Goal: Task Accomplishment & Management: Use online tool/utility

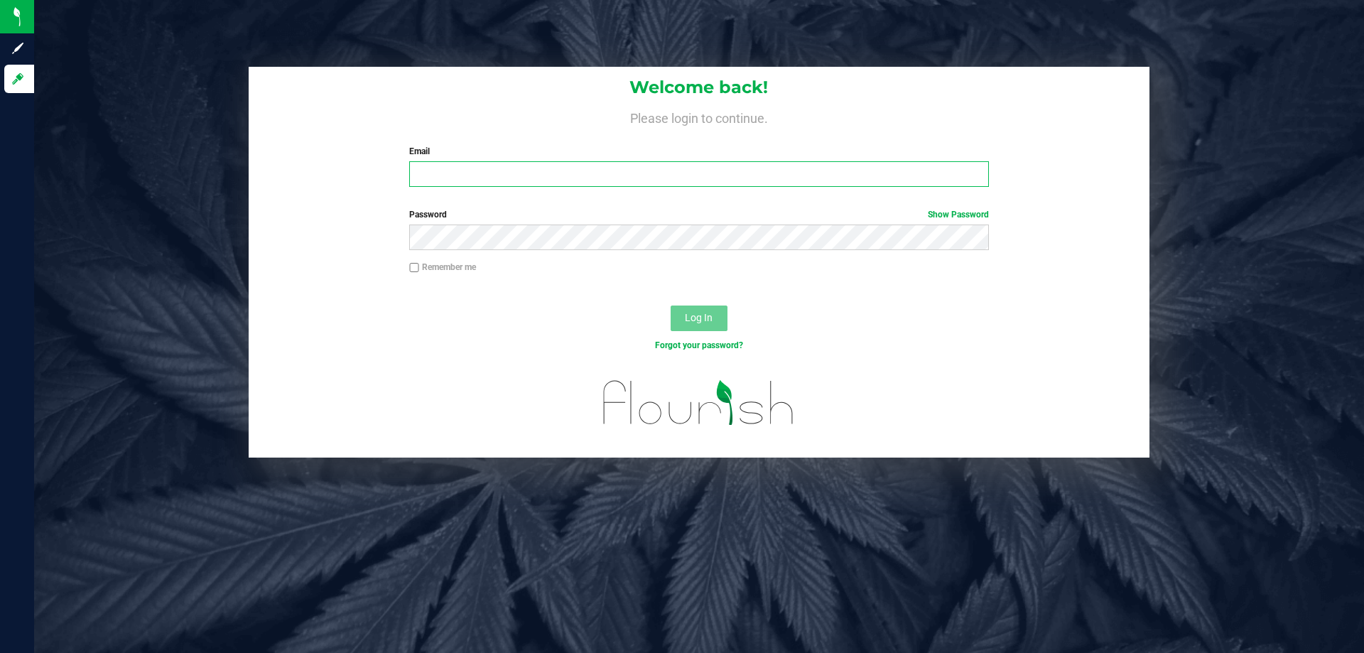
click at [470, 182] on input "Email" at bounding box center [698, 174] width 579 height 26
type input "[EMAIL_ADDRESS][DOMAIN_NAME]"
click at [671, 305] on button "Log In" at bounding box center [699, 318] width 57 height 26
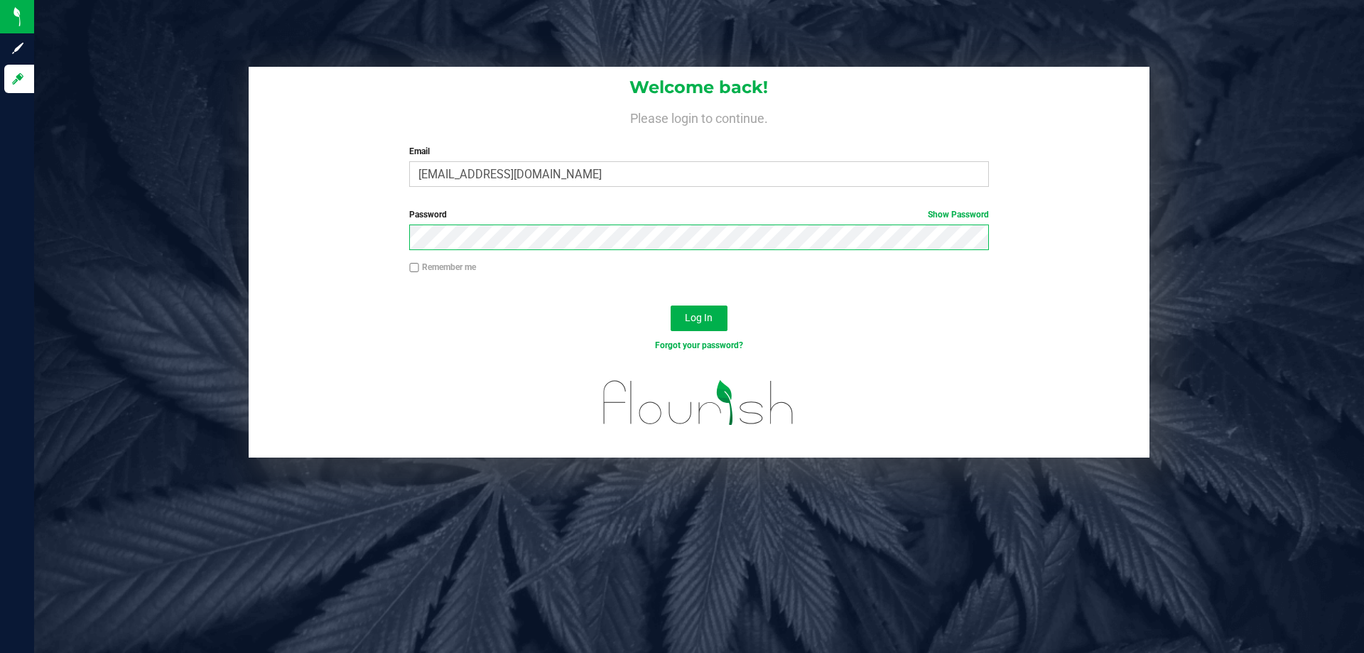
click at [671, 305] on button "Log In" at bounding box center [699, 318] width 57 height 26
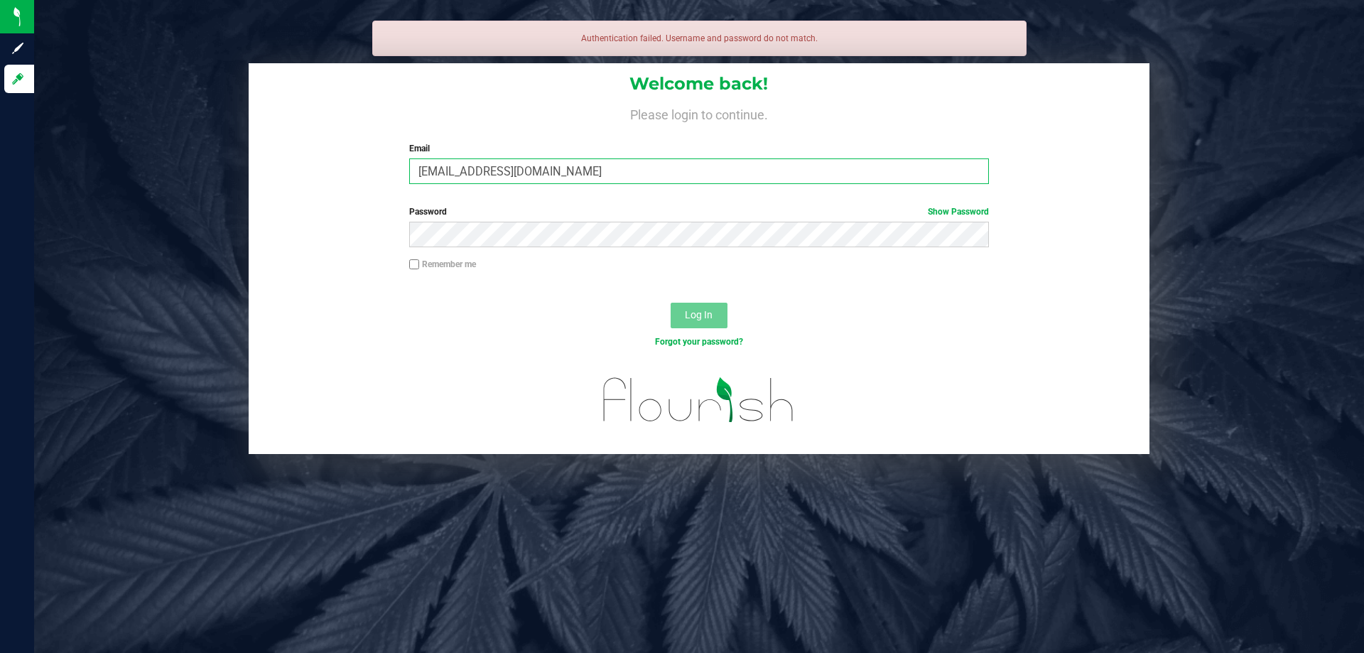
click at [616, 176] on input "[EMAIL_ADDRESS][DOMAIN_NAME]" at bounding box center [698, 171] width 579 height 26
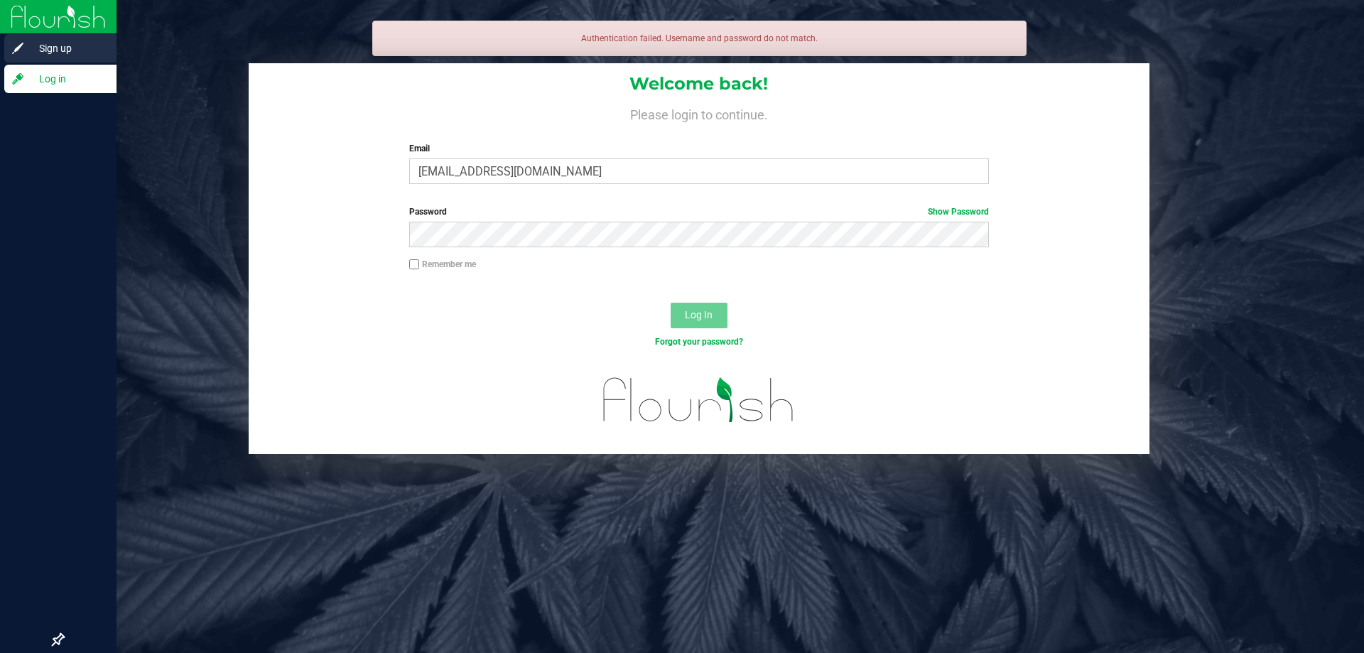
click at [81, 48] on span "Sign up" at bounding box center [67, 48] width 85 height 17
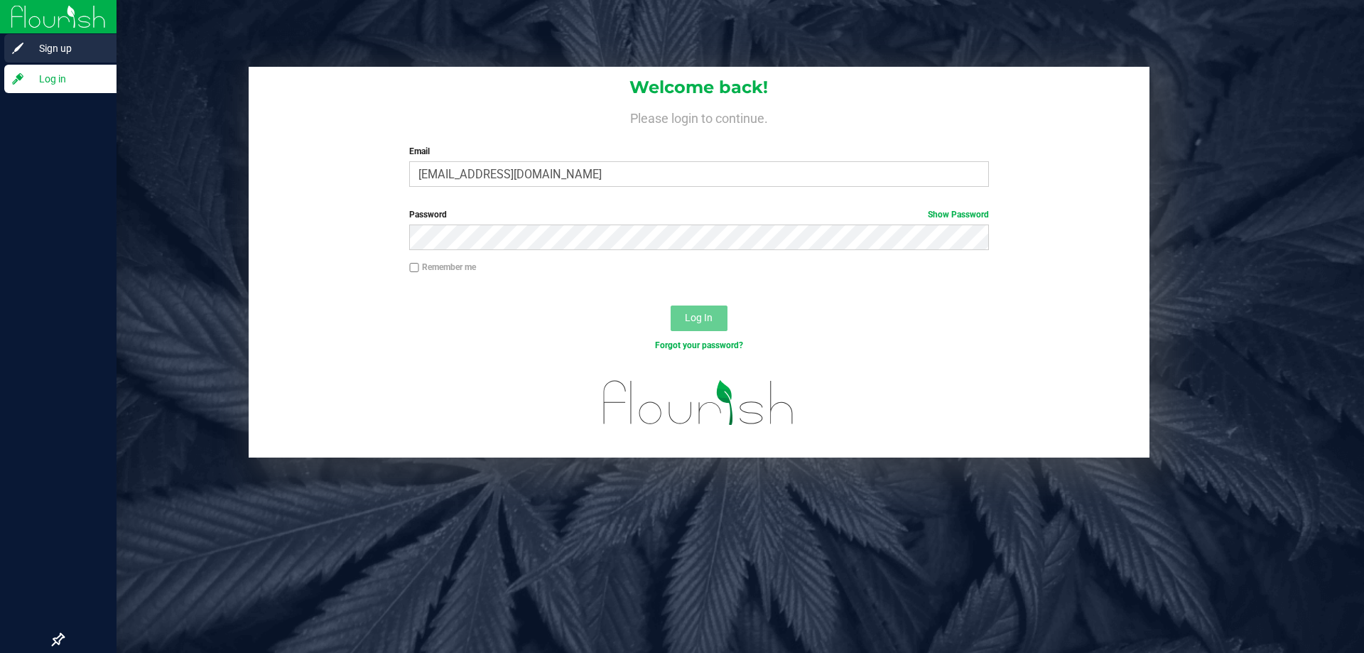
click at [72, 44] on span "Sign up" at bounding box center [67, 48] width 85 height 17
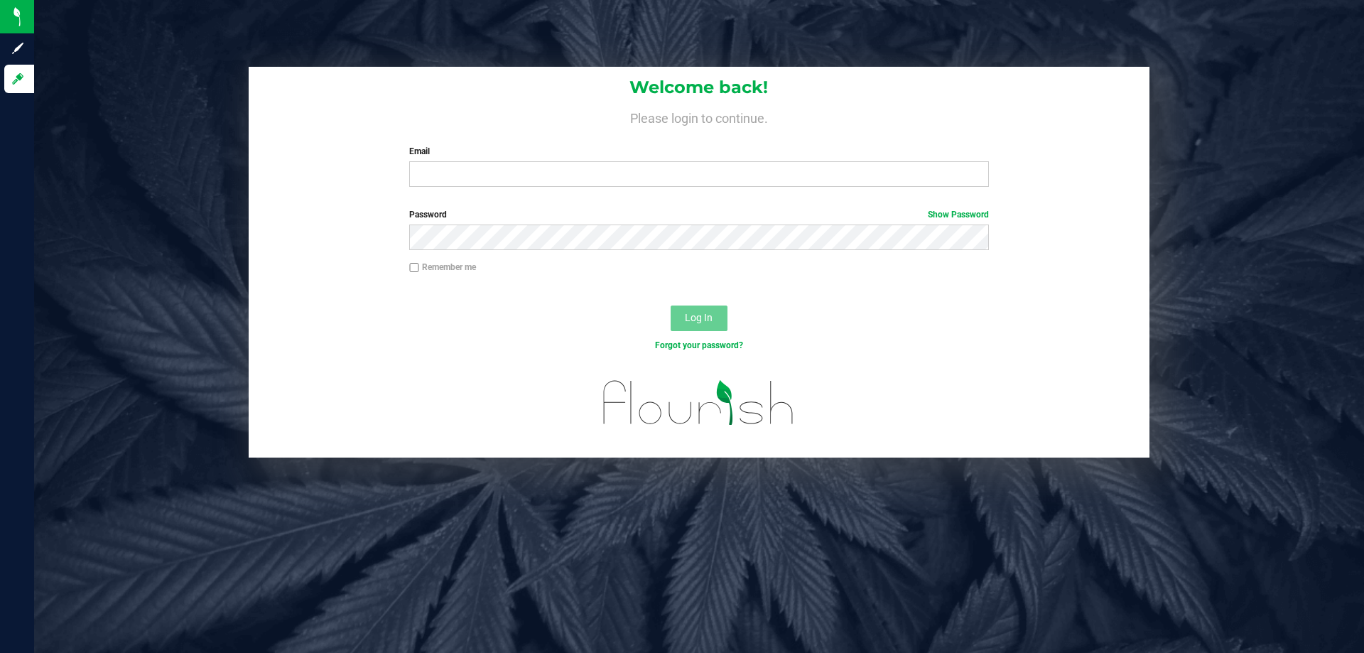
click at [548, 192] on div "Welcome back! Please login to continue. Email Required Please format your email…" at bounding box center [699, 132] width 901 height 131
click at [535, 173] on input "Email" at bounding box center [698, 174] width 579 height 26
type input "S"
click at [534, 173] on input "Email" at bounding box center [698, 174] width 579 height 26
type input "[EMAIL_ADDRESS][DOMAIN_NAME]"
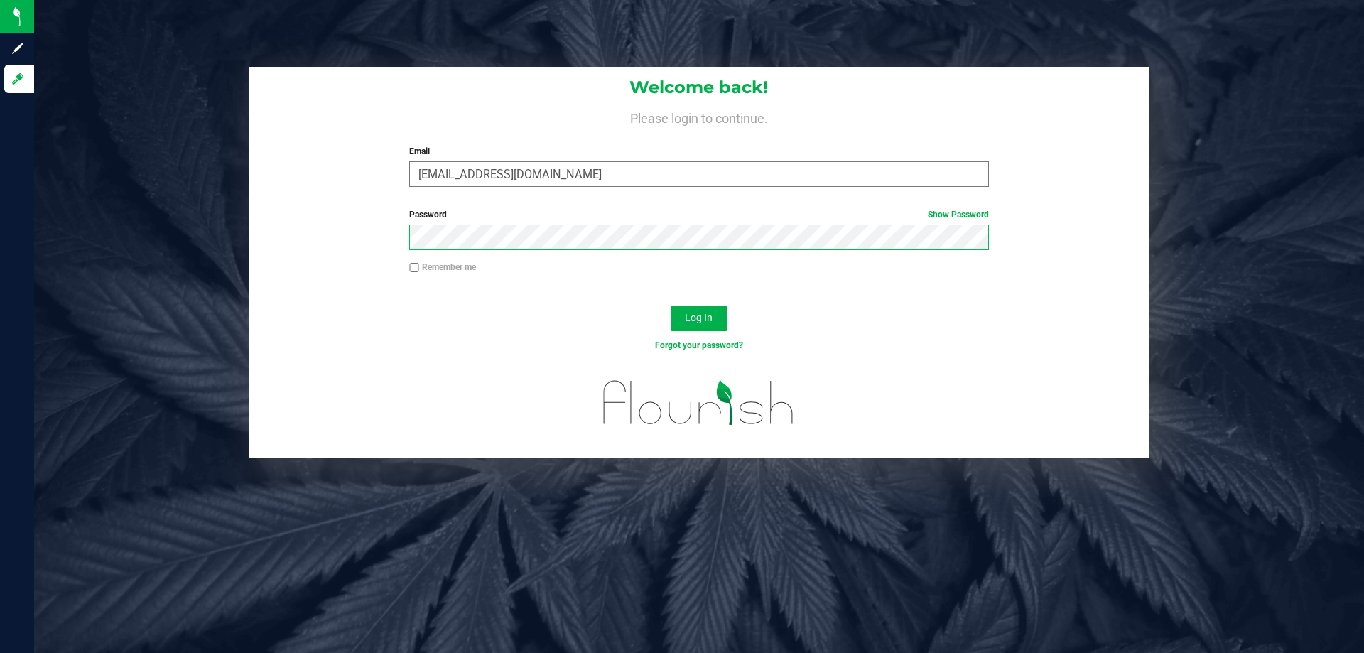
click at [671, 305] on button "Log In" at bounding box center [699, 318] width 57 height 26
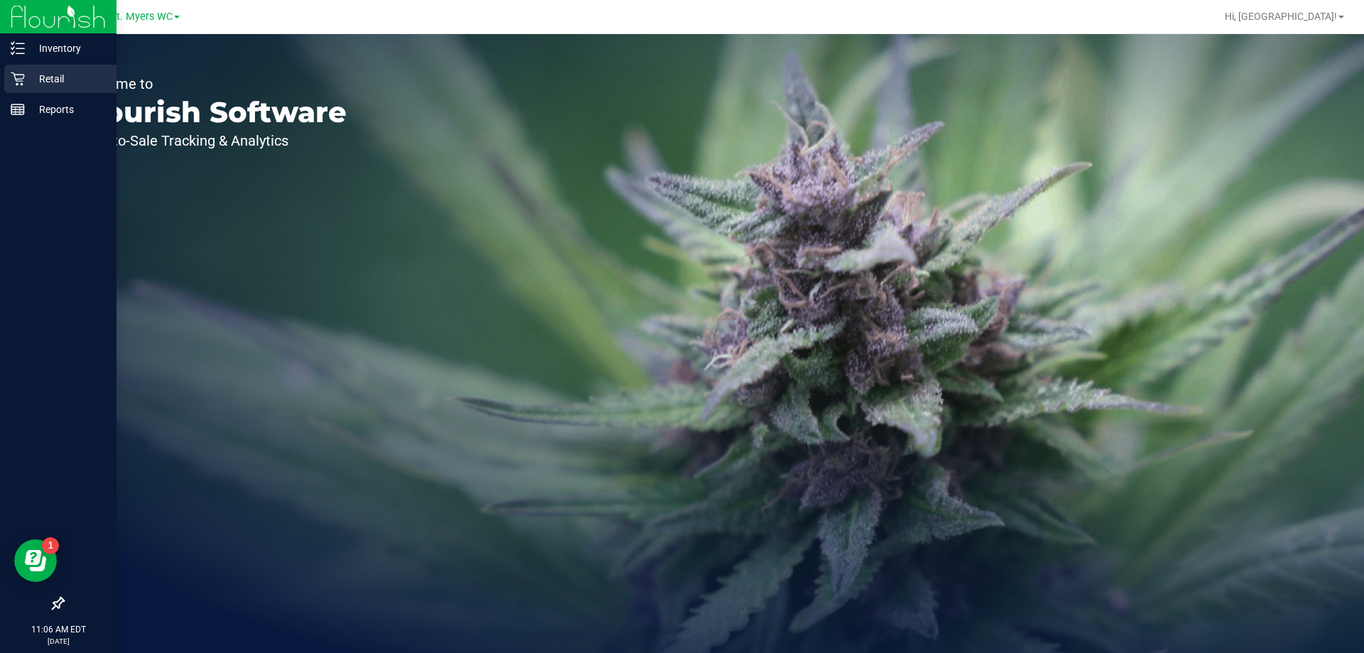
click at [18, 80] on icon at bounding box center [18, 79] width 14 height 14
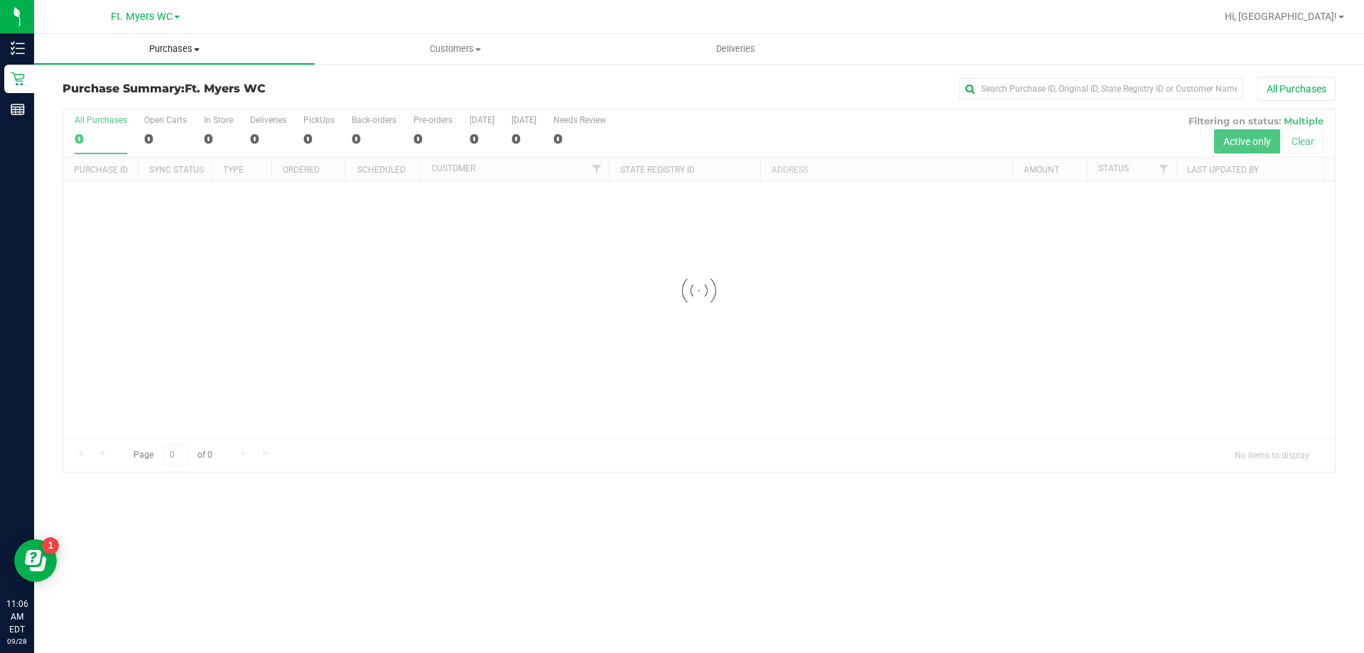
click at [147, 52] on span "Purchases" at bounding box center [174, 49] width 281 height 13
click at [117, 101] on span "Fulfillment" at bounding box center [78, 103] width 88 height 12
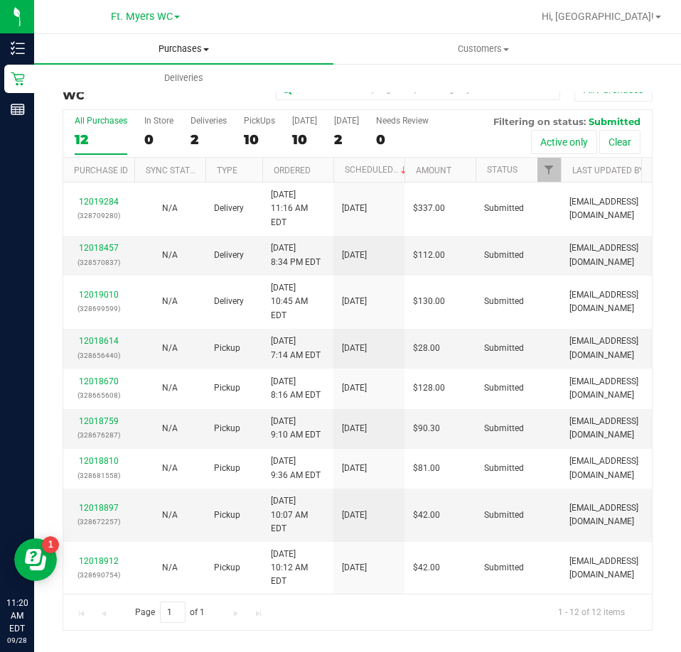
click at [157, 47] on span "Purchases" at bounding box center [183, 49] width 299 height 13
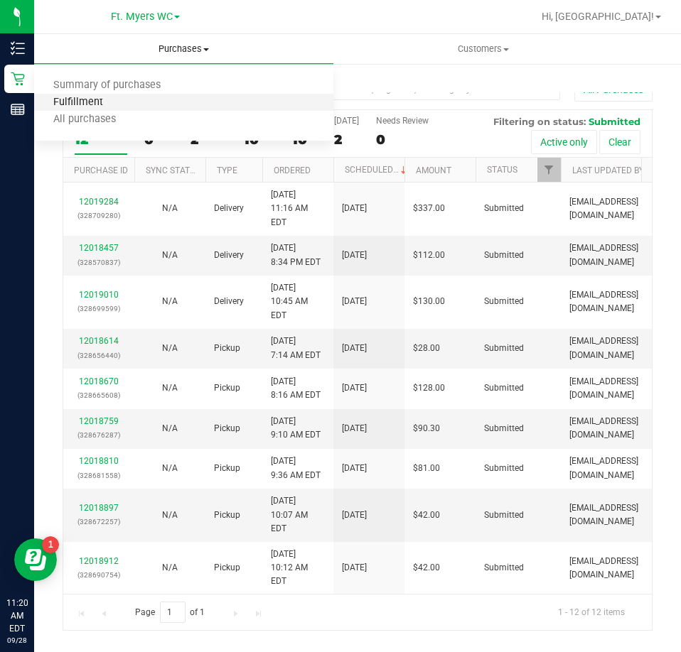
click at [96, 97] on span "Fulfillment" at bounding box center [78, 103] width 88 height 12
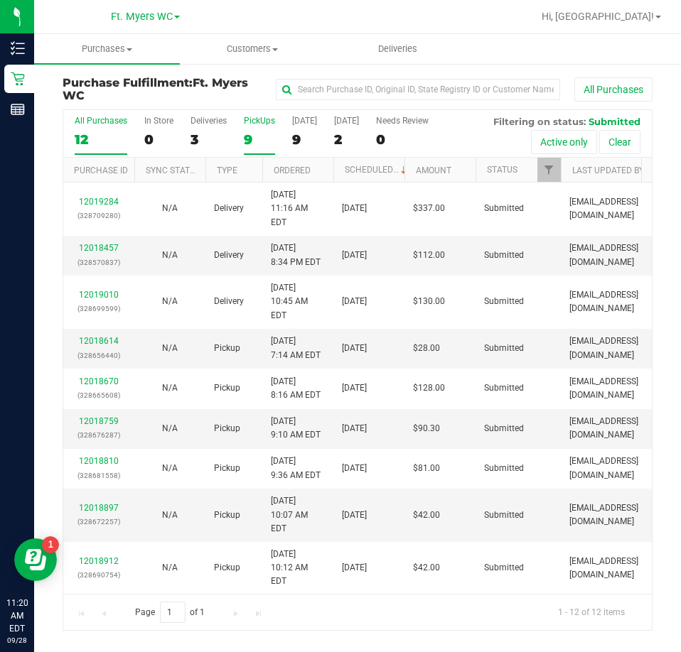
click at [259, 119] on div "PickUps" at bounding box center [259, 121] width 31 height 10
click at [0, 0] on input "PickUps 9" at bounding box center [0, 0] width 0 height 0
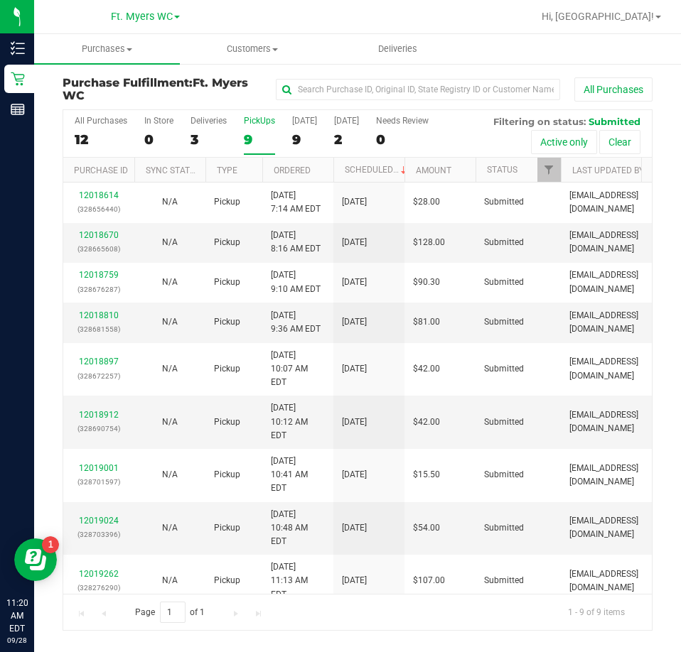
click at [259, 119] on div "PickUps" at bounding box center [259, 121] width 31 height 10
click at [0, 0] on input "PickUps 9" at bounding box center [0, 0] width 0 height 0
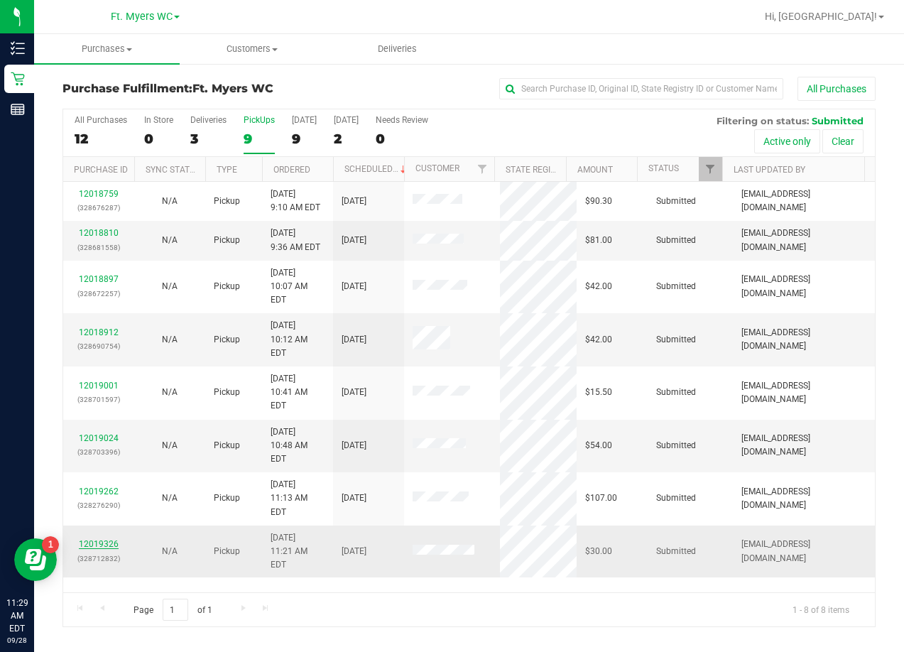
click at [98, 539] on link "12019326" at bounding box center [99, 544] width 40 height 10
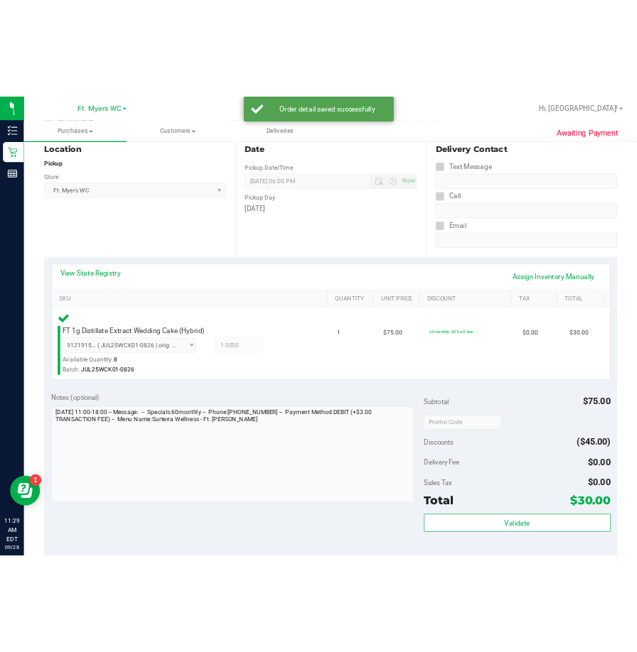
scroll to position [497, 0]
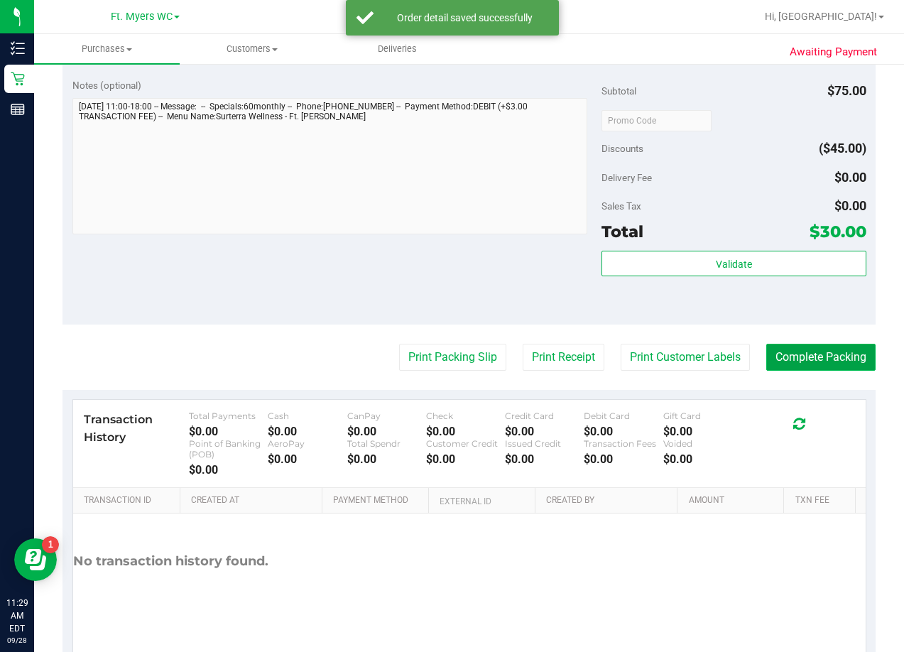
click at [794, 358] on button "Complete Packing" at bounding box center [821, 357] width 109 height 27
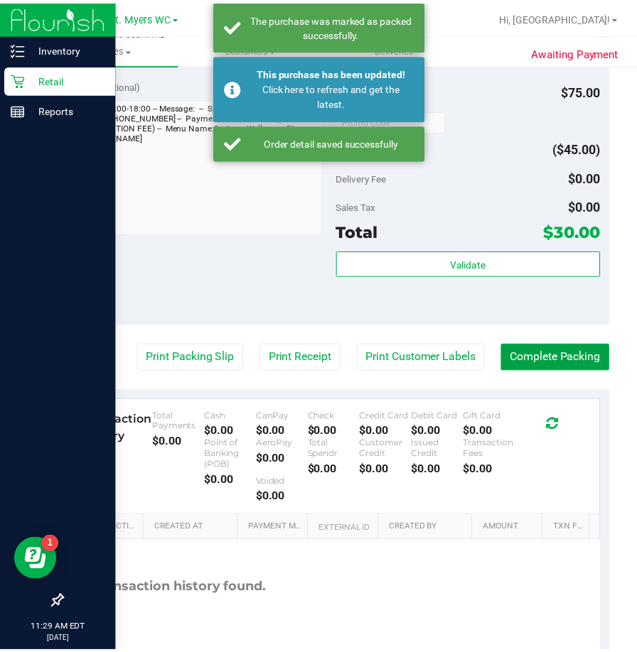
scroll to position [503, 0]
